Goal: Task Accomplishment & Management: Complete application form

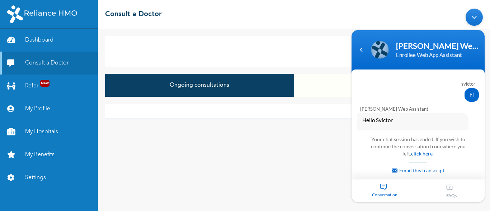
scroll to position [294, 0]
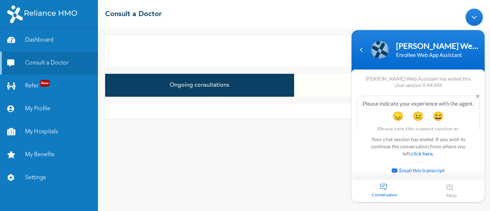
click at [477, 20] on div "Minimize live chat window" at bounding box center [473, 17] width 17 height 17
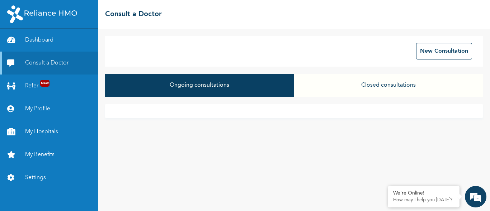
click at [370, 87] on button "Closed consultations" at bounding box center [388, 85] width 189 height 23
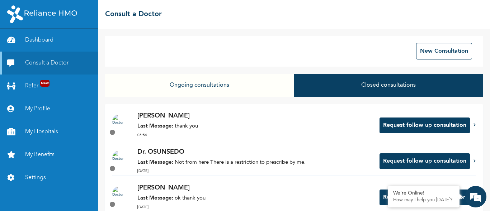
click at [172, 127] on strong "Last Message:" at bounding box center [155, 126] width 36 height 5
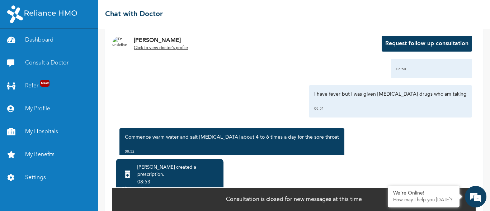
scroll to position [502, 0]
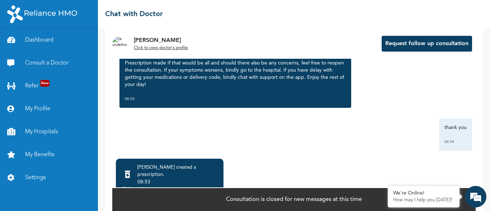
click at [214, 186] on div "Click to view >" at bounding box center [169, 189] width 97 height 7
click at [216, 186] on div ">" at bounding box center [216, 189] width 3 height 7
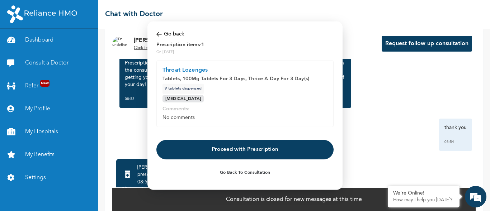
click at [252, 149] on button "Proceed with Prescription" at bounding box center [244, 149] width 177 height 19
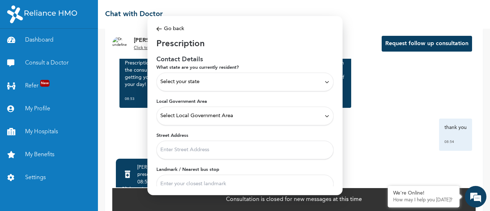
click at [198, 80] on span "Select your state" at bounding box center [179, 82] width 39 height 8
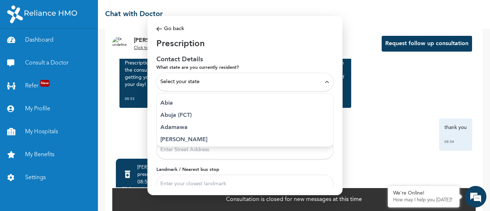
click at [192, 80] on span "Select your state" at bounding box center [179, 82] width 39 height 8
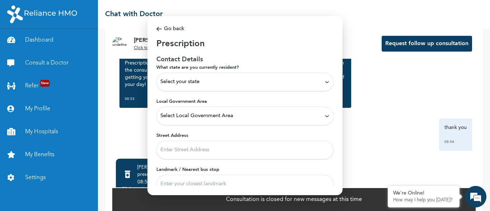
click at [192, 80] on span "Select your state" at bounding box center [179, 82] width 39 height 8
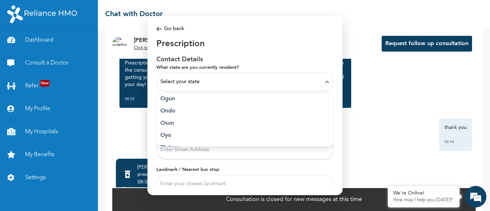
scroll to position [369, 0]
click at [170, 124] on p "Rivers" at bounding box center [244, 124] width 169 height 9
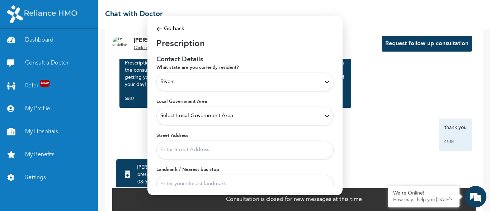
click at [171, 114] on span "Select Local Government Area" at bounding box center [196, 116] width 73 height 8
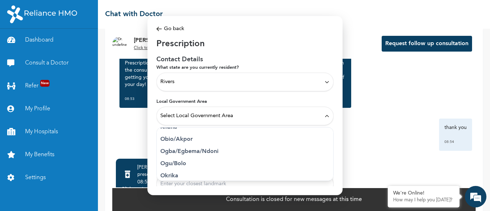
scroll to position [234, 0]
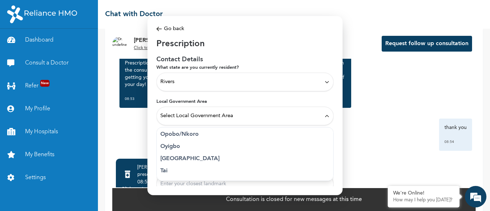
click at [184, 158] on p "[GEOGRAPHIC_DATA]" at bounding box center [244, 158] width 169 height 9
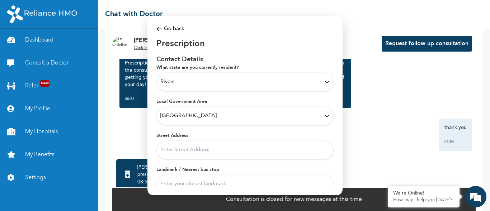
click at [177, 149] on input "Street Address" at bounding box center [244, 150] width 177 height 19
type input "f"
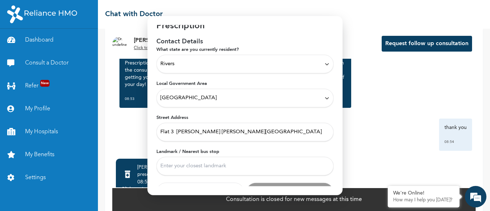
scroll to position [34, 0]
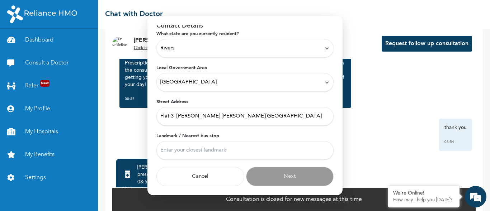
type input "Flat 3 [PERSON_NAME] [PERSON_NAME][GEOGRAPHIC_DATA]"
click at [182, 149] on input "Landmark / Nearest bus stop" at bounding box center [244, 150] width 177 height 19
click at [176, 147] on input "Landmark / Nearest bus stop" at bounding box center [244, 150] width 177 height 19
click at [181, 148] on input "Landmark / Nearest bus stop" at bounding box center [244, 150] width 177 height 19
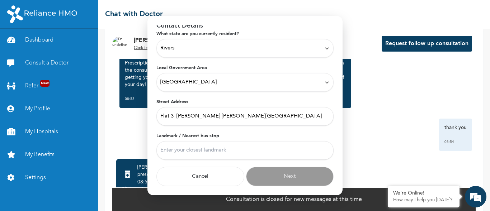
click at [181, 148] on input "Landmark / Nearest bus stop" at bounding box center [244, 150] width 177 height 19
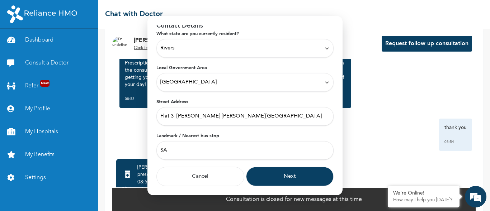
type input "S"
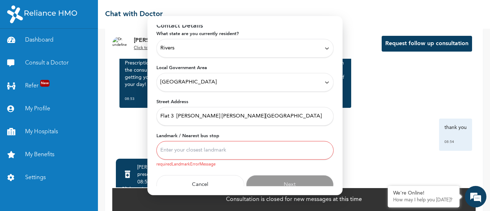
type input "L"
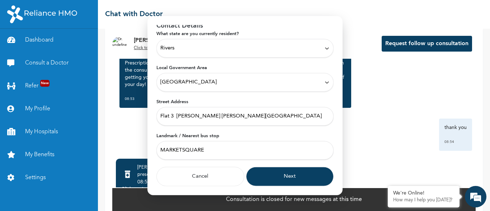
type input "MARKETSQUARE"
click at [281, 178] on button "Next" at bounding box center [290, 176] width 88 height 19
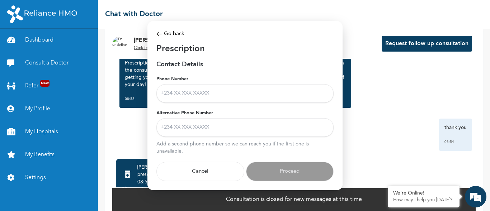
click at [198, 96] on input "Phone Number" at bounding box center [244, 93] width 177 height 19
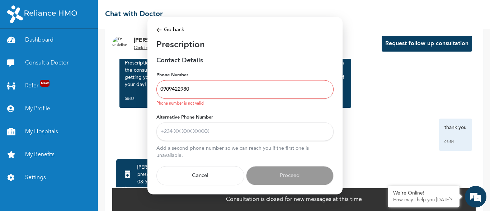
click at [195, 129] on input "Alternative Phone Number" at bounding box center [244, 131] width 177 height 19
click at [178, 89] on input "0909422980" at bounding box center [244, 89] width 177 height 19
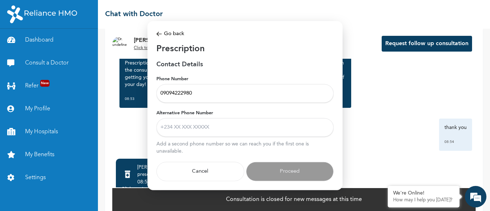
type input "09094222980"
click at [168, 127] on input "Alternative Phone Number" at bounding box center [244, 127] width 177 height 19
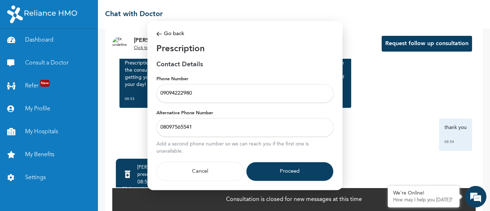
type input "08097565541"
click at [292, 172] on button "Proceed" at bounding box center [290, 171] width 88 height 19
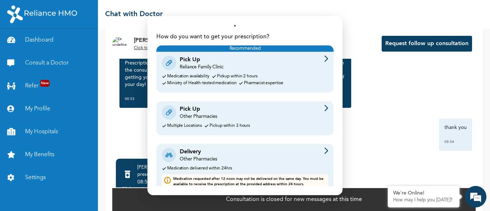
scroll to position [28, 0]
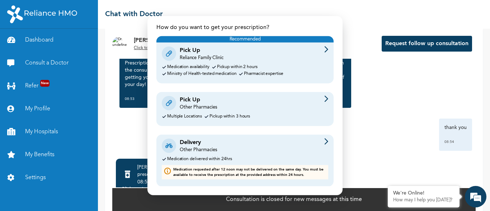
click at [204, 103] on div "Pick Up" at bounding box center [198, 99] width 37 height 9
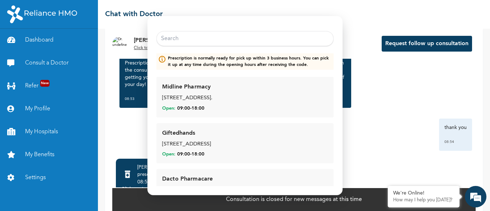
click at [188, 39] on input "text" at bounding box center [244, 38] width 177 height 15
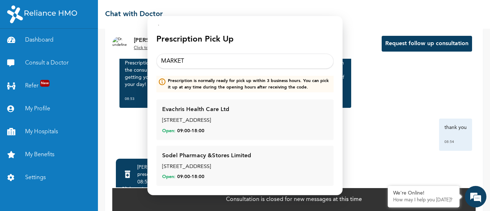
scroll to position [0, 0]
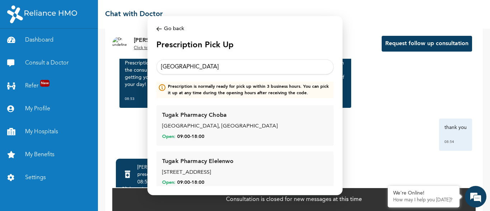
click at [186, 68] on input "[GEOGRAPHIC_DATA]" at bounding box center [244, 66] width 177 height 15
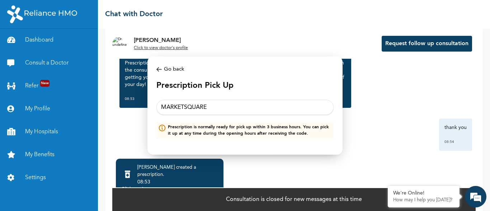
click at [209, 108] on input "MARKETSQUARE" at bounding box center [244, 107] width 177 height 15
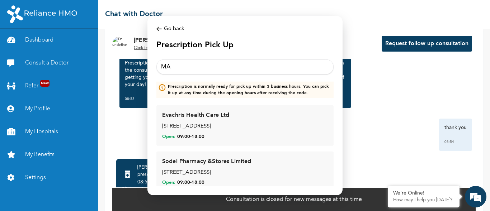
type input "M"
click at [188, 63] on input "MARKET" at bounding box center [244, 66] width 177 height 15
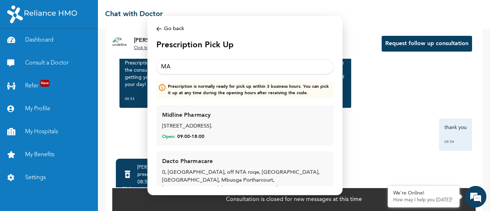
type input "M"
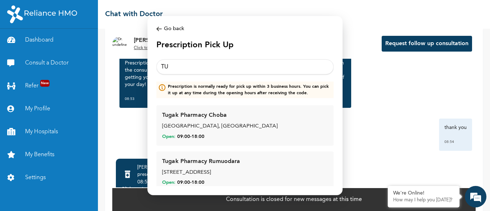
type input "T"
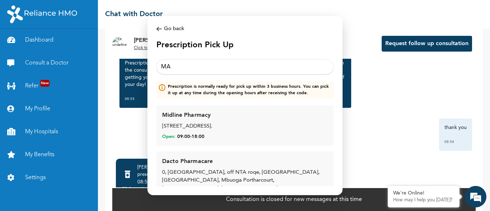
type input "M"
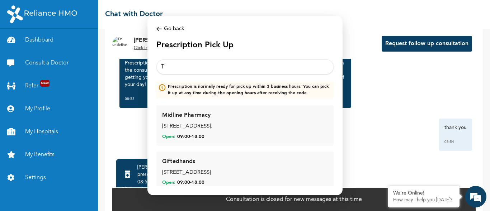
click at [167, 65] on input "T" at bounding box center [244, 66] width 177 height 15
type input "T"
type input "market square"
click at [158, 28] on img at bounding box center [158, 29] width 5 height 8
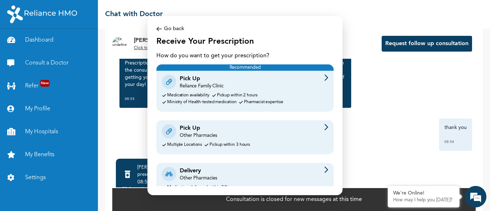
click at [194, 176] on div "Other Pharmacies" at bounding box center [198, 178] width 37 height 6
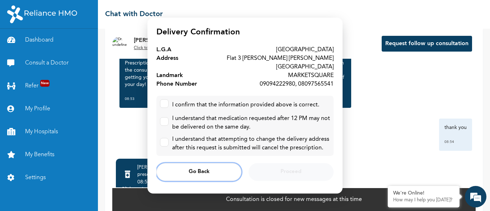
click at [195, 170] on span "Go Back" at bounding box center [199, 172] width 21 height 5
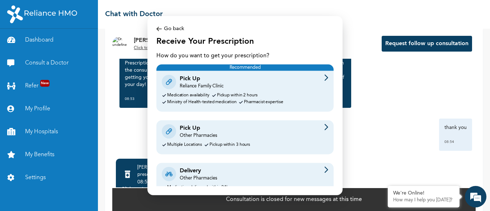
click at [161, 28] on img at bounding box center [158, 29] width 5 height 8
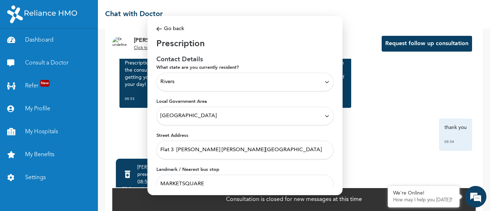
click at [219, 154] on input "Flat 3 [PERSON_NAME] [PERSON_NAME][GEOGRAPHIC_DATA]" at bounding box center [244, 150] width 177 height 19
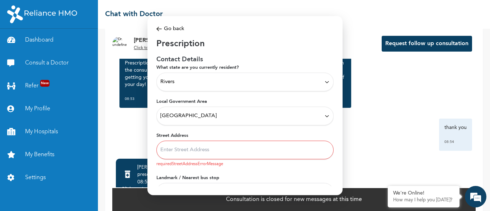
paste input "NO. 1 [PERSON_NAME] STREET OLU-[GEOGRAPHIC_DATA]"
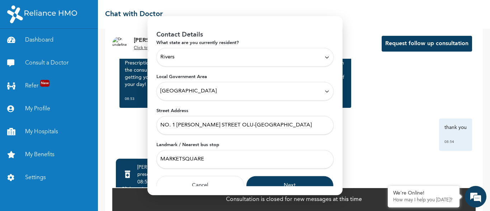
scroll to position [34, 0]
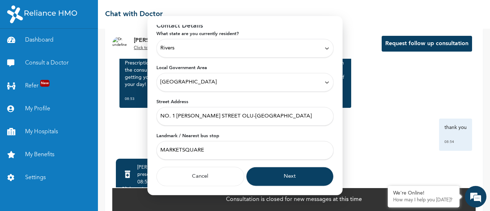
click at [296, 118] on input "NO. 1 [PERSON_NAME] STREET OLU-[GEOGRAPHIC_DATA]" at bounding box center [244, 116] width 177 height 19
type input "NO. 1 [PERSON_NAME][GEOGRAPHIC_DATA] OLU-[PERSON_NAME] [GEOGRAPHIC_DATA]"
click at [180, 154] on input "MARKETSQUARE" at bounding box center [244, 150] width 177 height 19
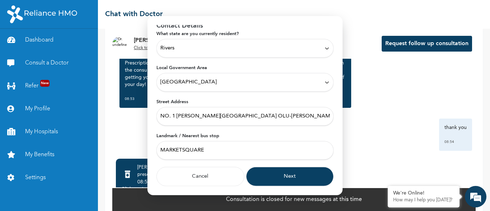
click at [180, 154] on input "MARKETSQUARE" at bounding box center [244, 150] width 177 height 19
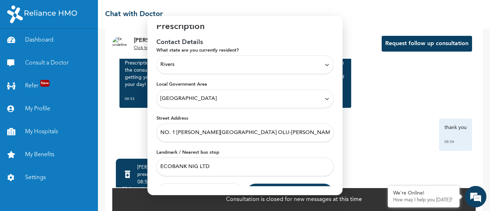
scroll to position [34, 0]
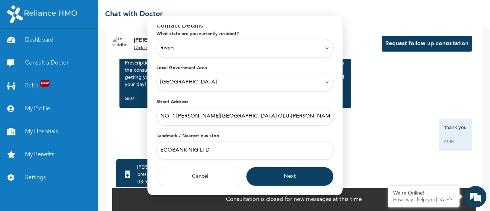
type input "ECOBANK NIG LTD"
click at [286, 175] on button "Next" at bounding box center [290, 176] width 88 height 19
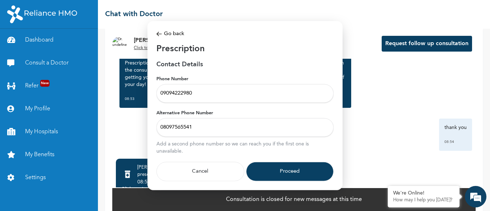
click at [286, 175] on button "Proceed" at bounding box center [290, 171] width 88 height 19
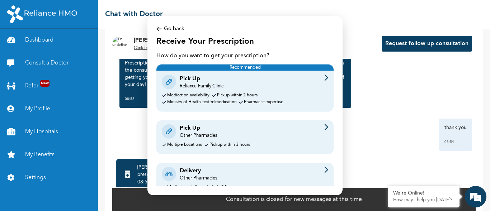
click at [196, 129] on div "Pick Up" at bounding box center [198, 128] width 37 height 9
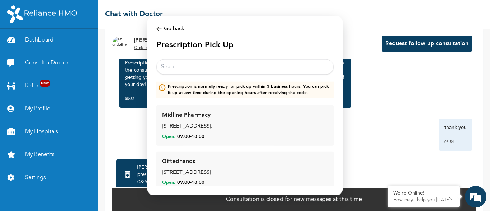
click at [157, 28] on img at bounding box center [158, 29] width 5 height 8
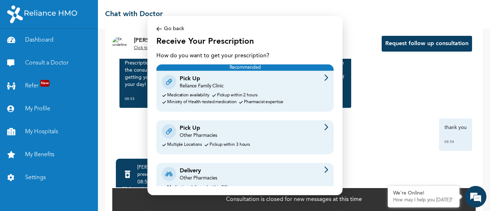
click at [182, 176] on div "Other Pharmacies" at bounding box center [198, 178] width 37 height 6
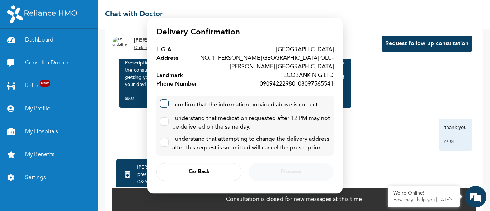
click at [166, 105] on label at bounding box center [164, 103] width 9 height 9
click at [165, 104] on input "checkbox" at bounding box center [162, 102] width 5 height 5
checkbox input "true"
click at [165, 120] on input "checkbox" at bounding box center [162, 120] width 5 height 5
checkbox input "true"
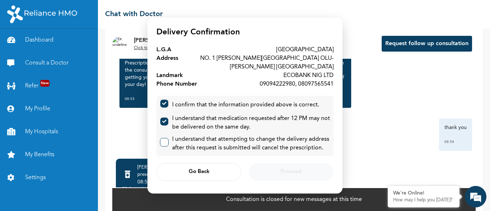
click at [166, 144] on label at bounding box center [164, 142] width 9 height 9
click at [165, 143] on input "checkbox" at bounding box center [162, 140] width 5 height 5
checkbox input "true"
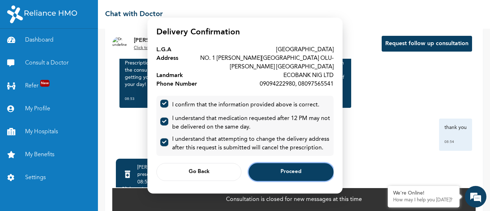
click at [297, 173] on span "Proceed" at bounding box center [290, 172] width 21 height 5
